Goal: Check status: Check status

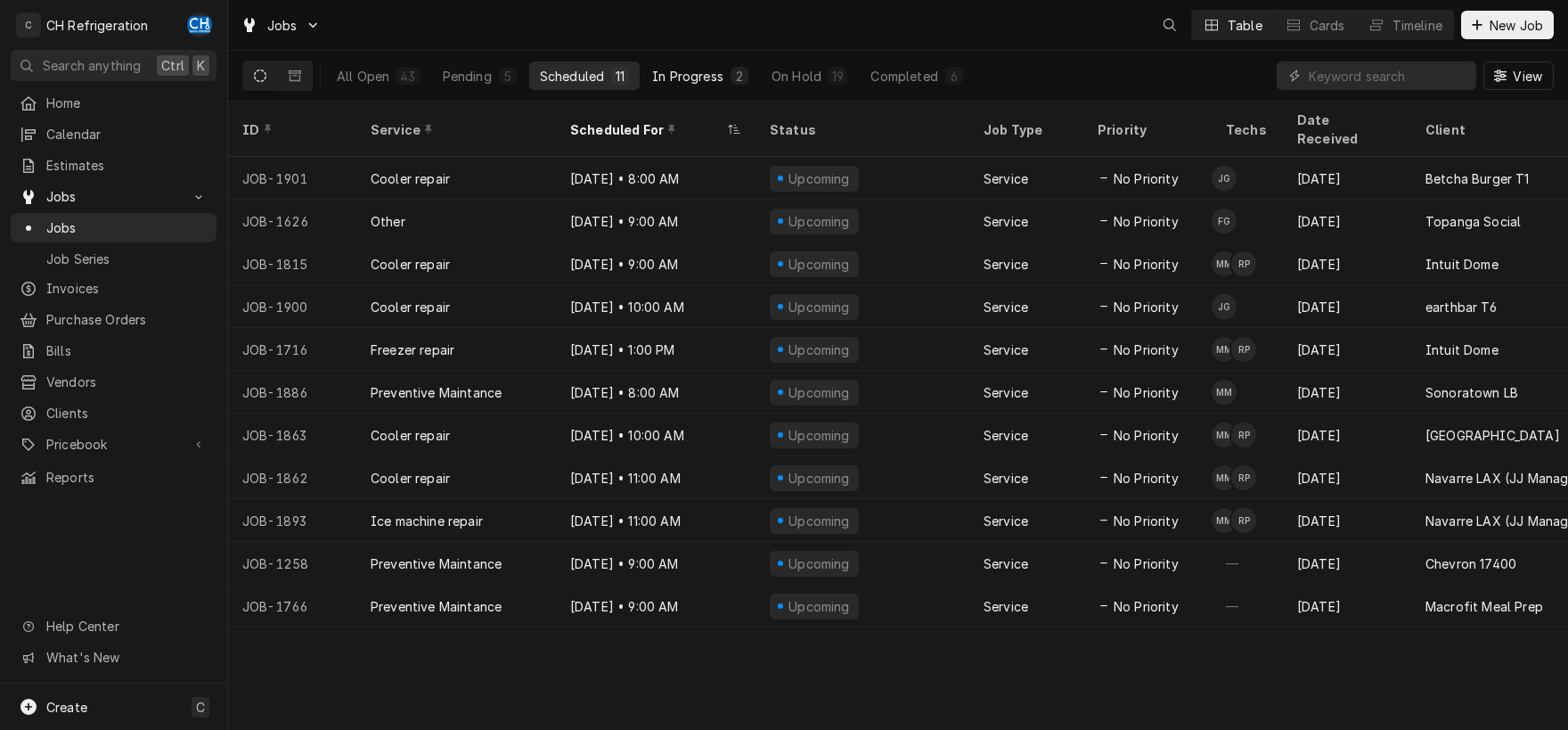
click at [703, 75] on div "In Progress" at bounding box center [688, 76] width 71 height 19
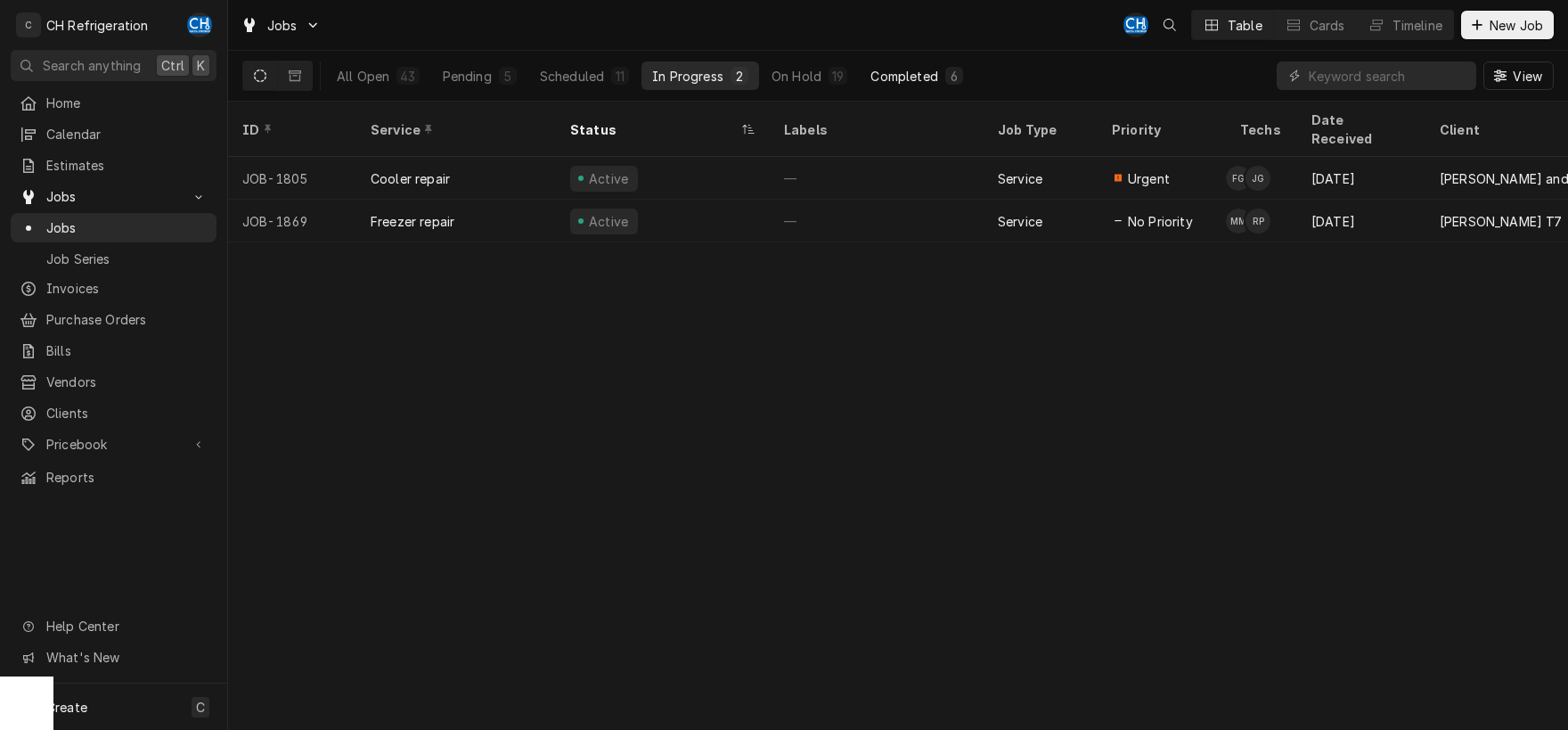
click at [887, 85] on button "Completed 6" at bounding box center [917, 76] width 113 height 29
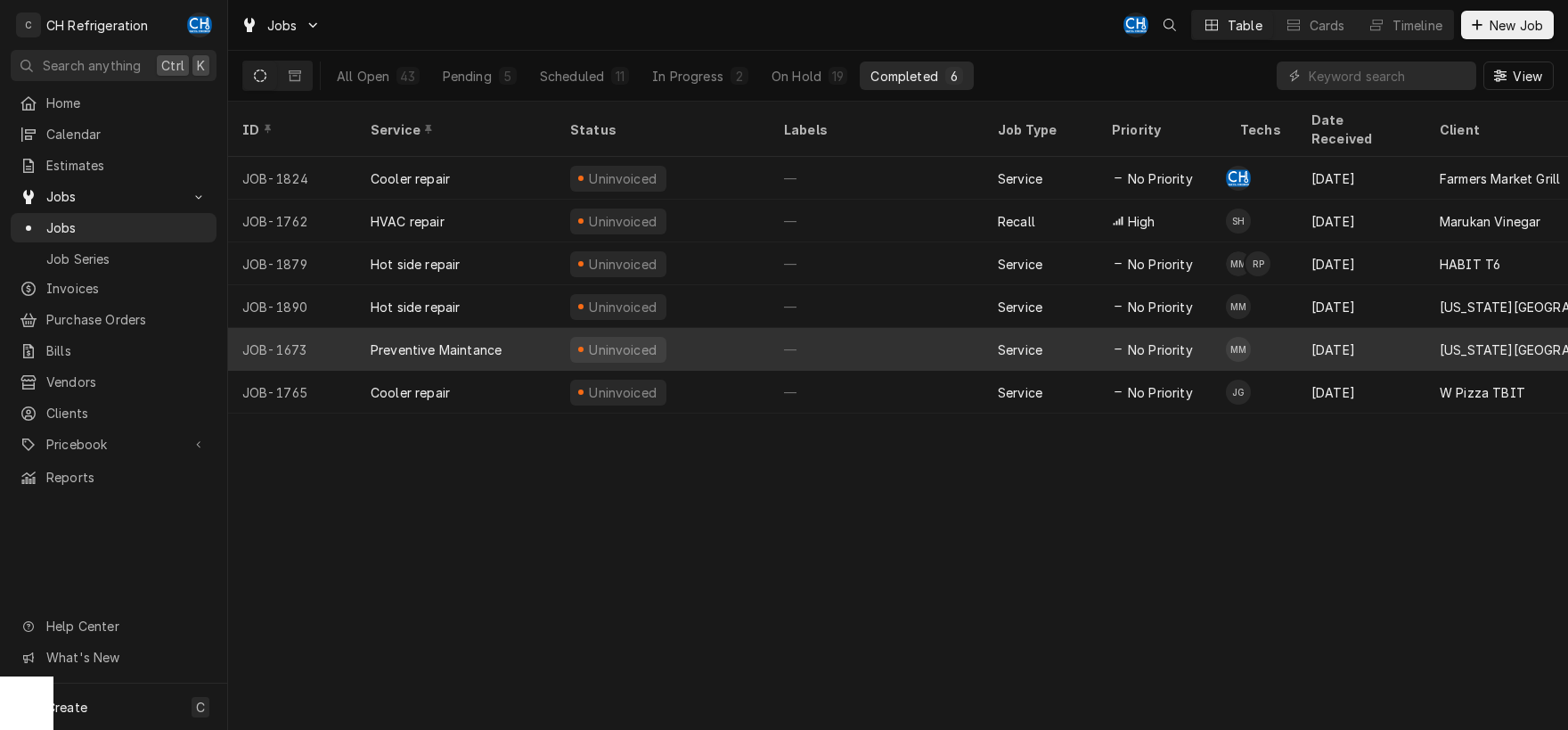
click at [845, 328] on div "—" at bounding box center [877, 349] width 214 height 43
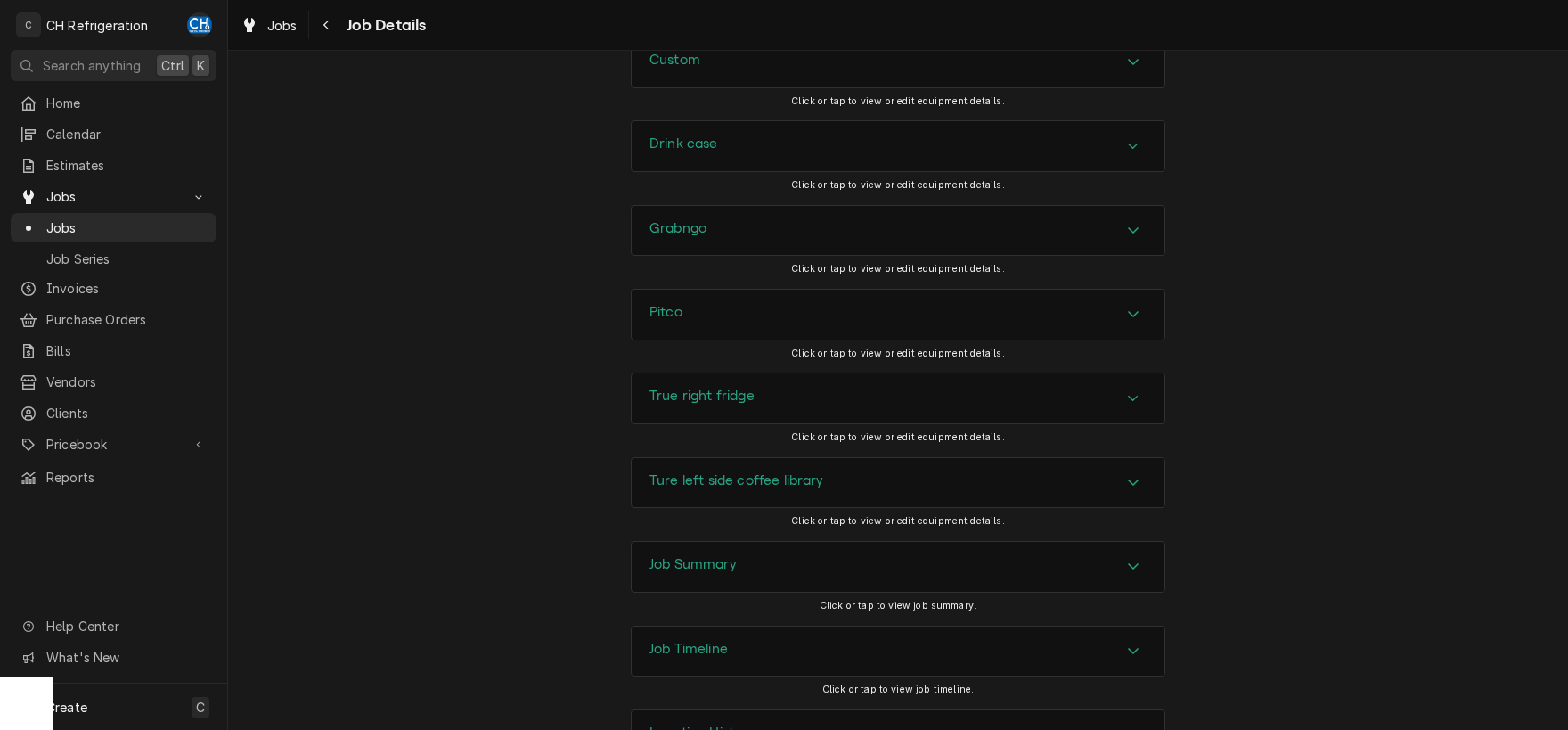
scroll to position [2199, 0]
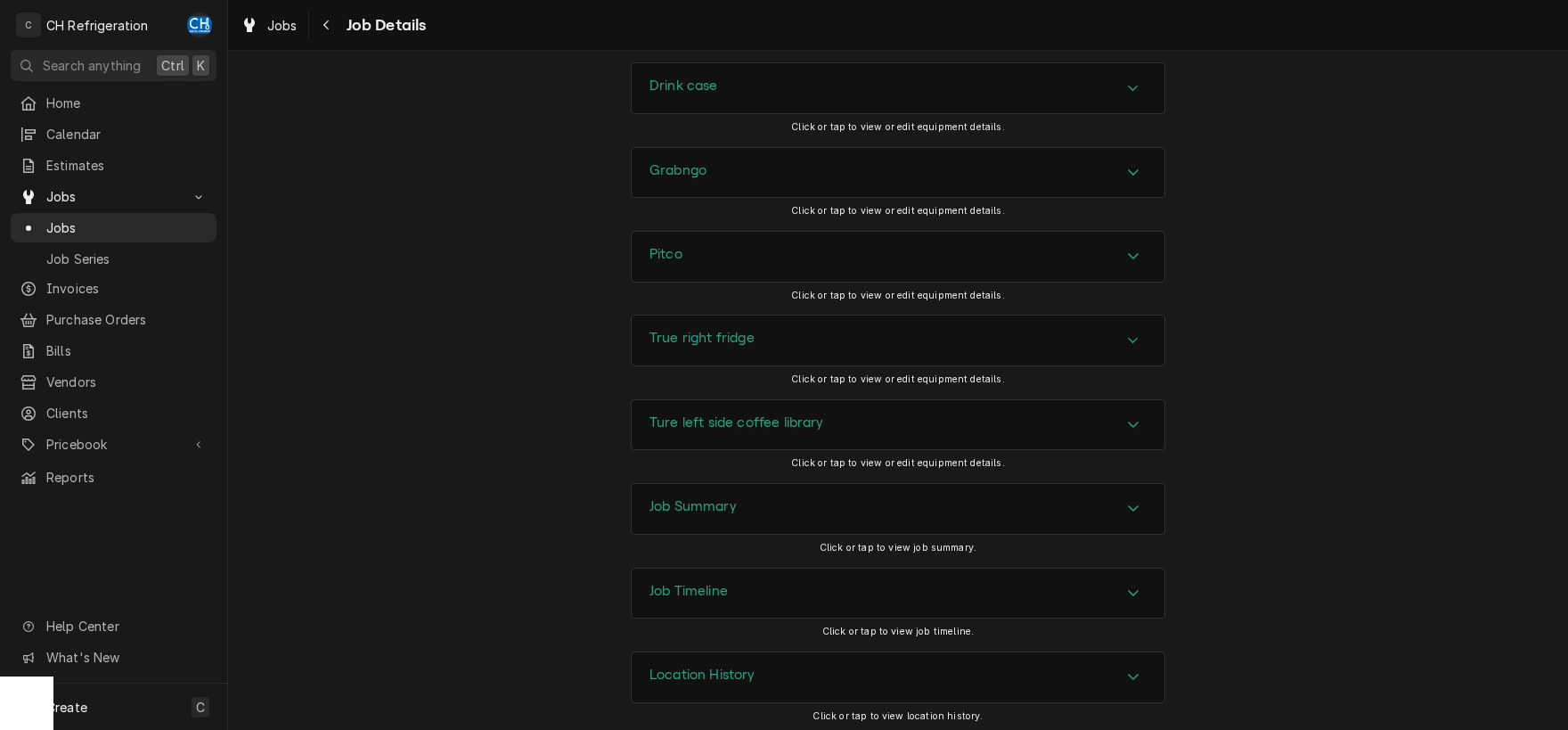
click at [1132, 513] on div "Accordion Header" at bounding box center [1133, 509] width 27 height 21
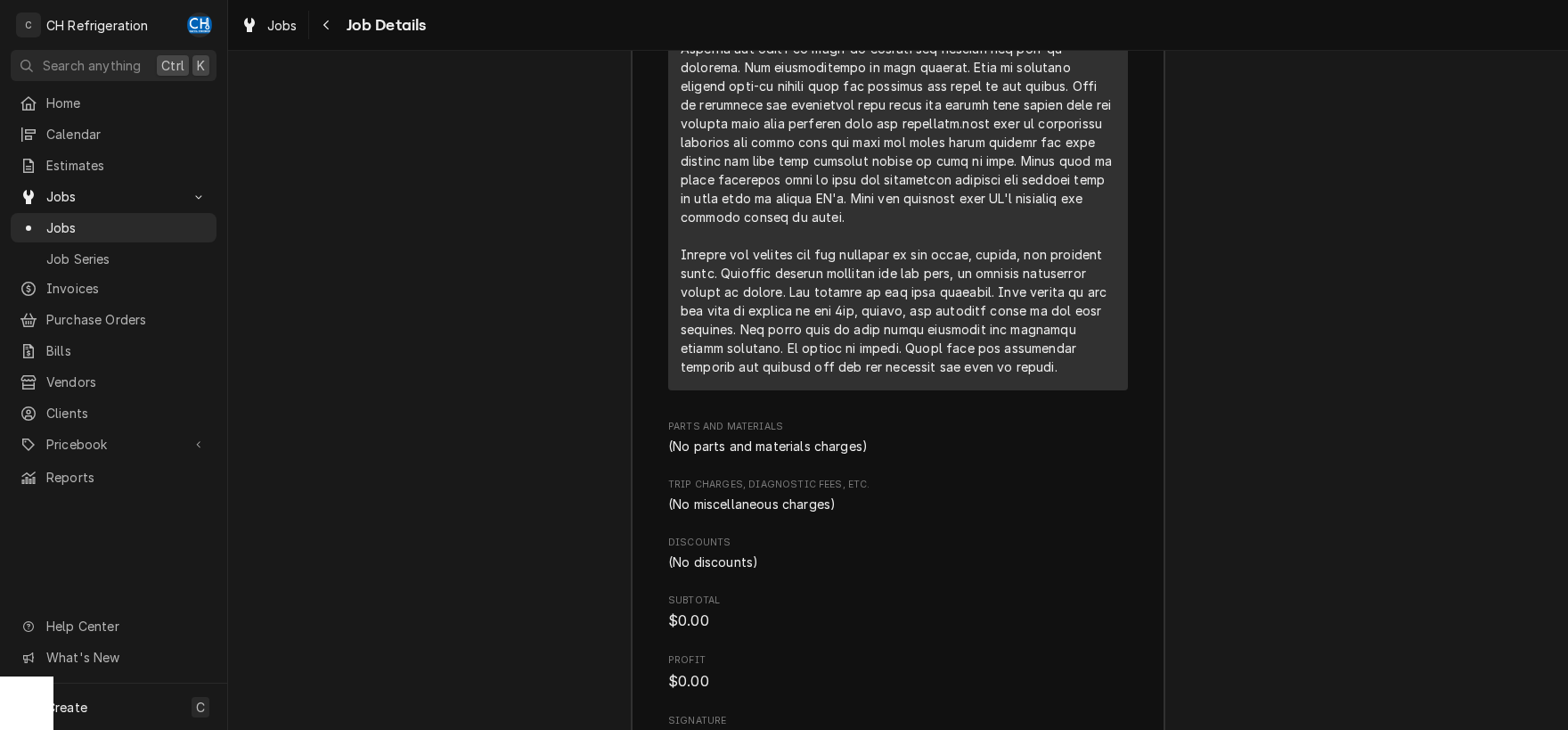
scroll to position [3038, 0]
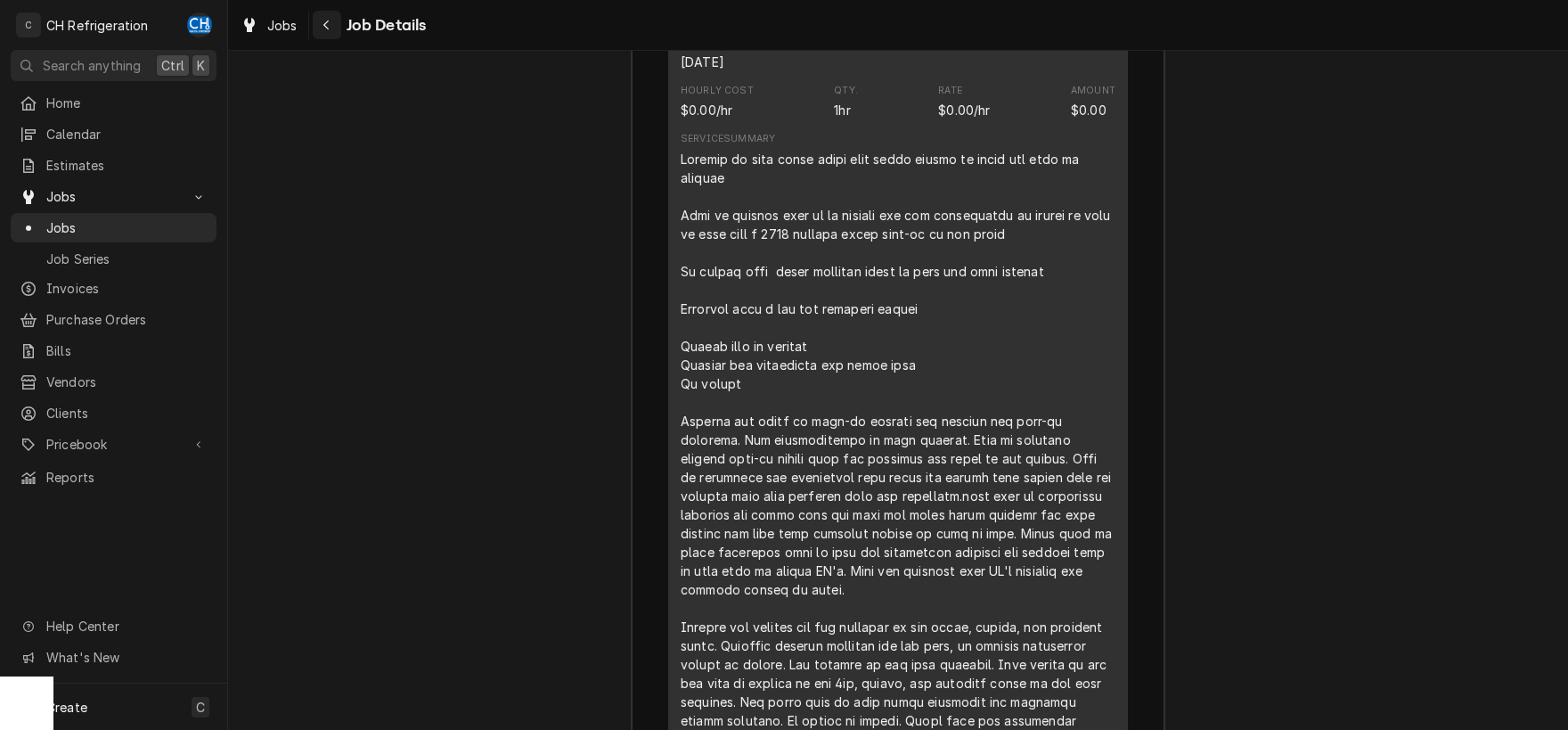
click at [323, 26] on icon "Navigate back" at bounding box center [326, 25] width 8 height 12
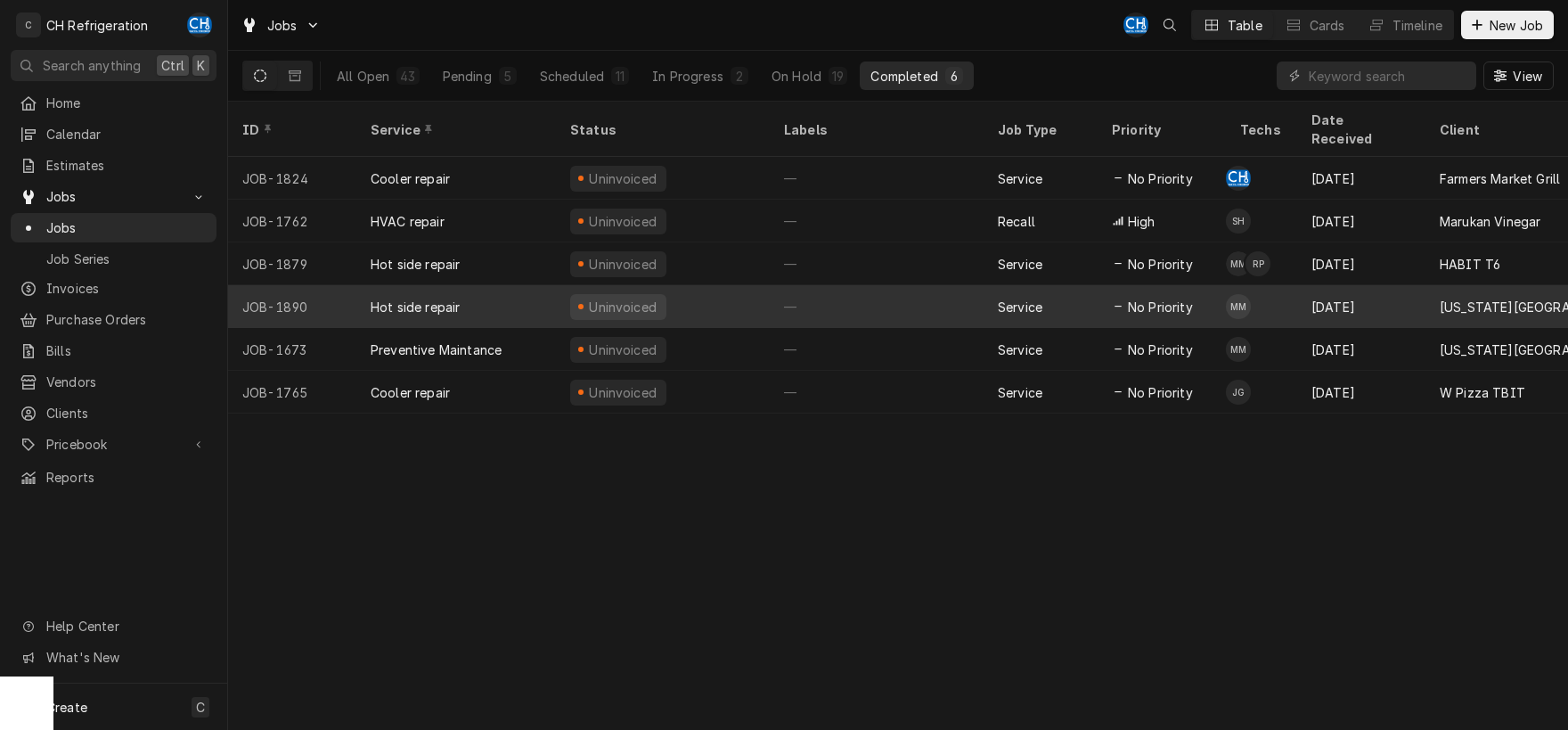
click at [857, 295] on div "—" at bounding box center [877, 307] width 214 height 43
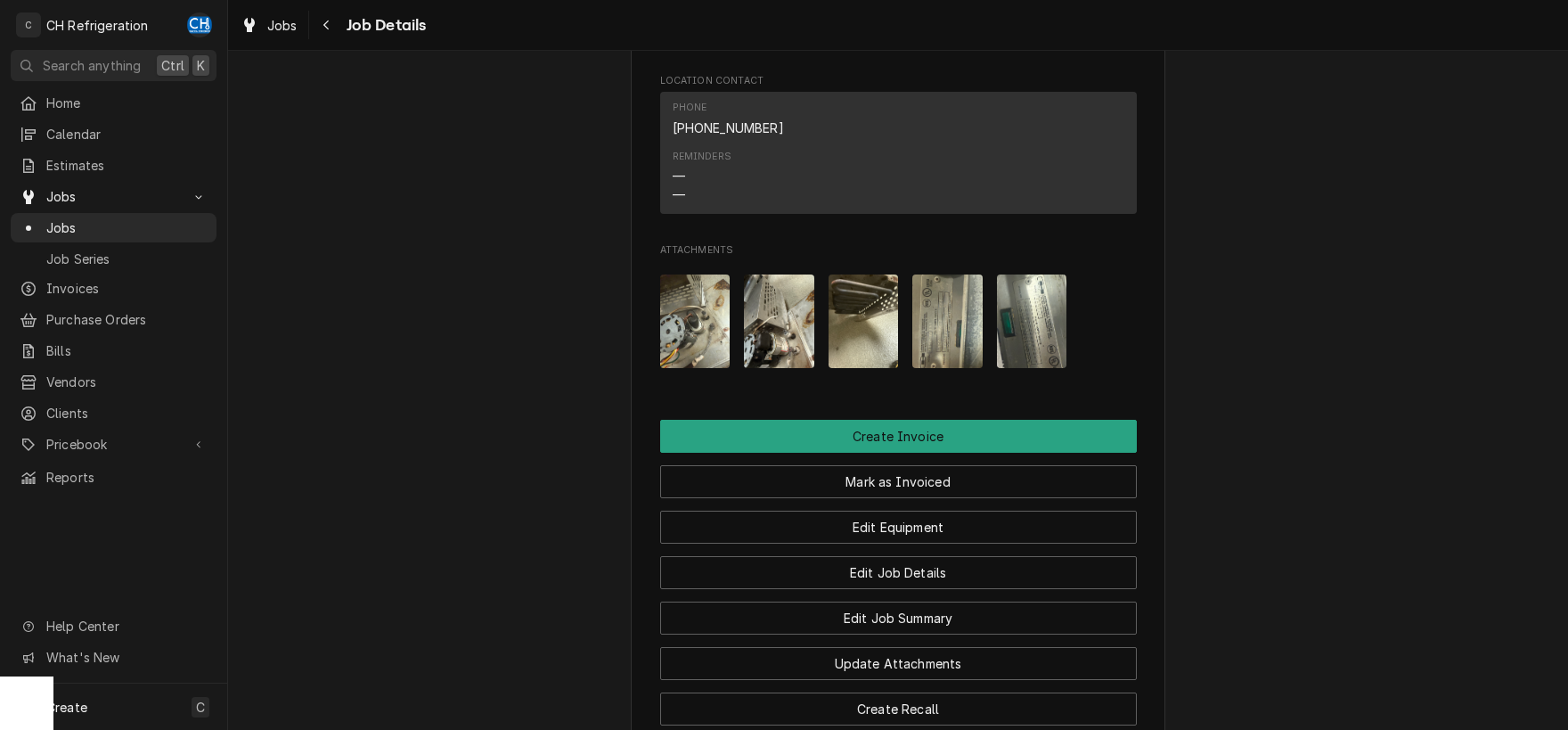
scroll to position [1446, 0]
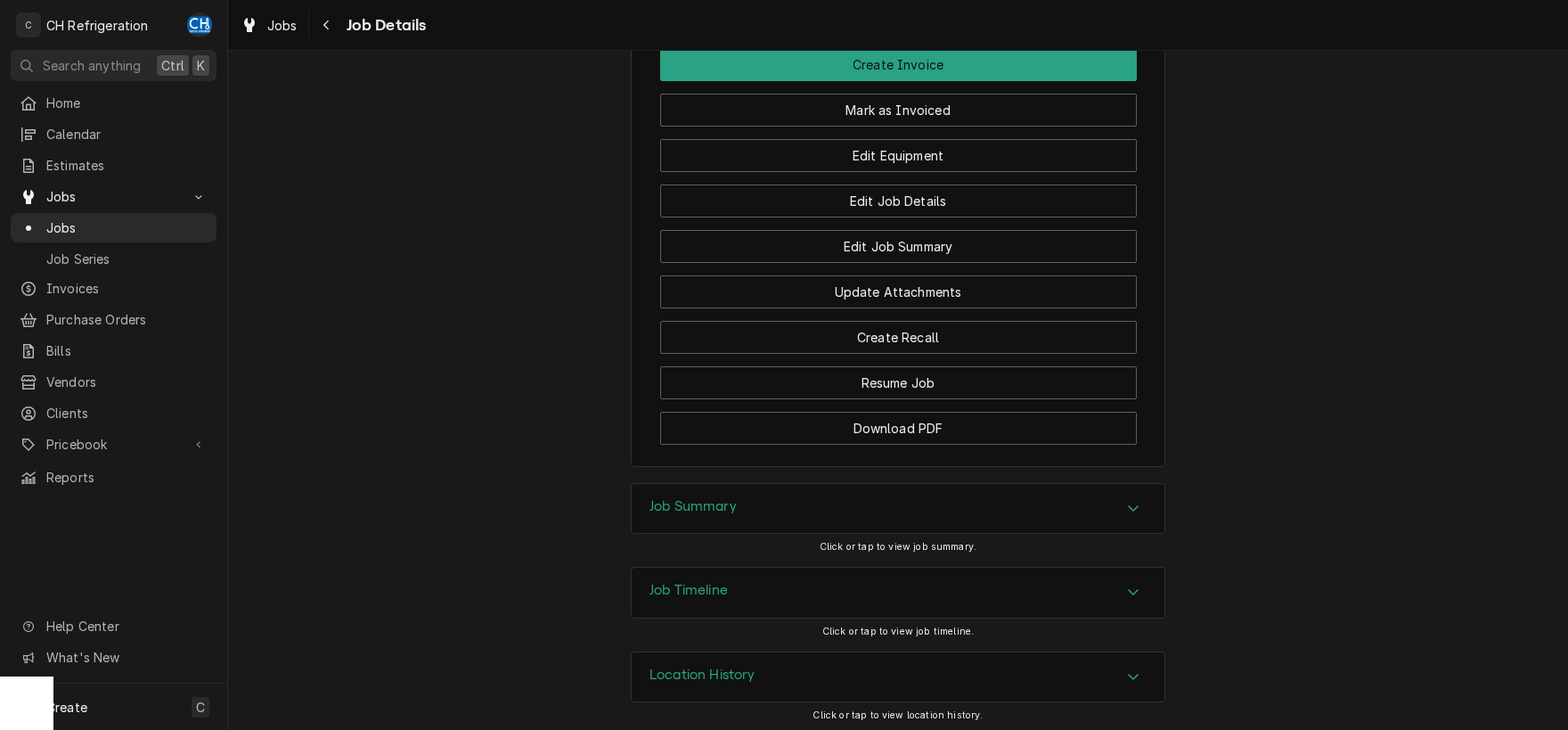
click at [1149, 510] on div "Job Summary" at bounding box center [898, 509] width 533 height 50
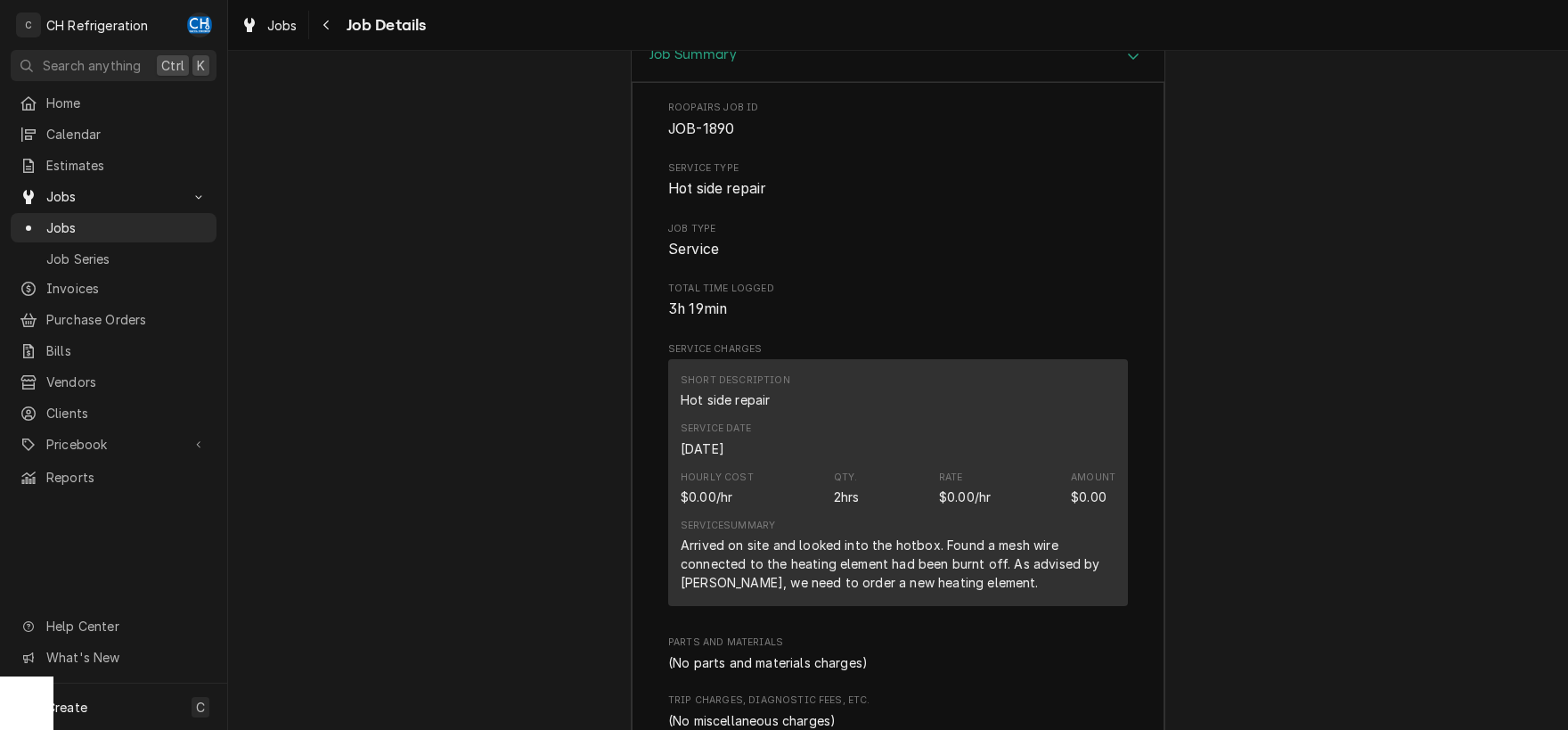
scroll to position [1990, 0]
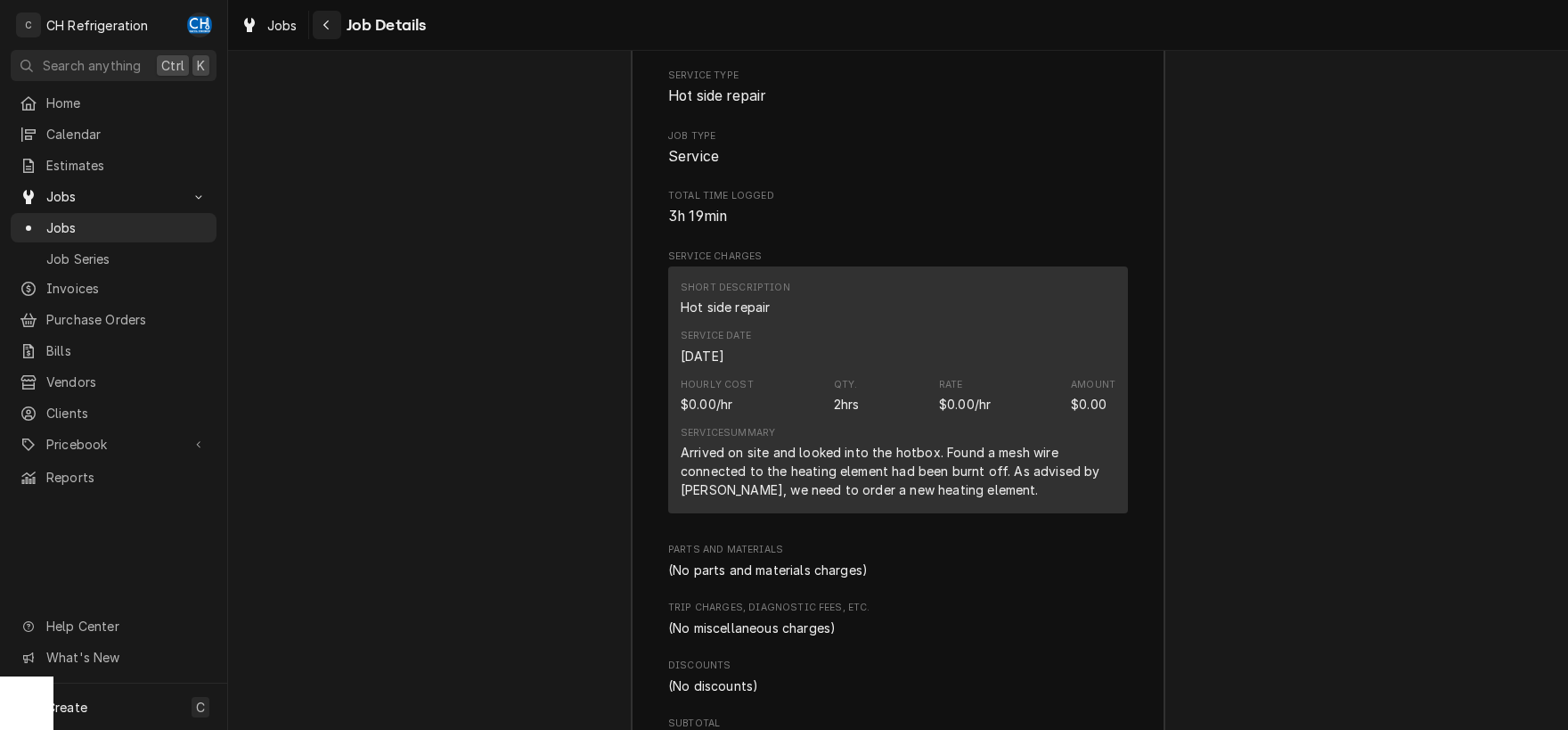
click at [328, 28] on icon "Navigate back" at bounding box center [326, 25] width 8 height 12
